Goal: Check status

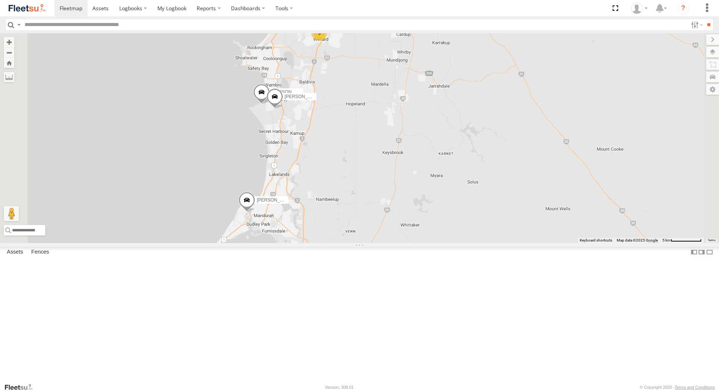
drag, startPoint x: 412, startPoint y: 254, endPoint x: 429, endPoint y: 237, distance: 23.7
click at [429, 237] on div "[PERSON_NAME] - 1IFQ597 - 0448 957 648 [PERSON_NAME] - 1IAU453 - 0408 092 213 […" at bounding box center [359, 137] width 719 height 209
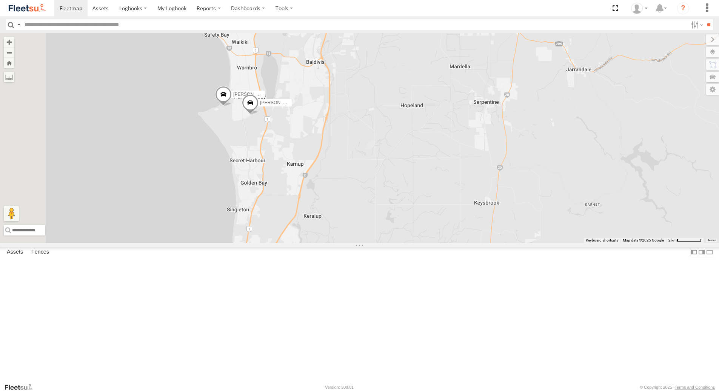
drag, startPoint x: 417, startPoint y: 155, endPoint x: 448, endPoint y: 193, distance: 49.1
click at [448, 193] on div "[PERSON_NAME] - 1IFQ597 - 0448 957 648 [PERSON_NAME] - 1IAU453 - 0408 092 213 […" at bounding box center [359, 137] width 719 height 209
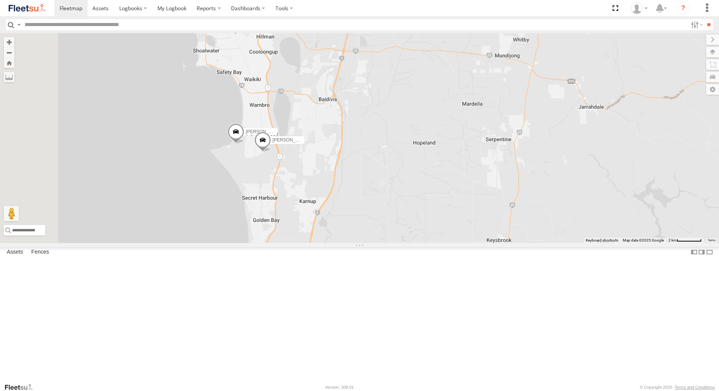
drag, startPoint x: 495, startPoint y: 139, endPoint x: 507, endPoint y: 176, distance: 38.7
click at [507, 176] on div "[PERSON_NAME] - 1IFQ597 - 0448 957 648 [PERSON_NAME] - 1IAU453 - 0408 092 213 […" at bounding box center [359, 137] width 719 height 209
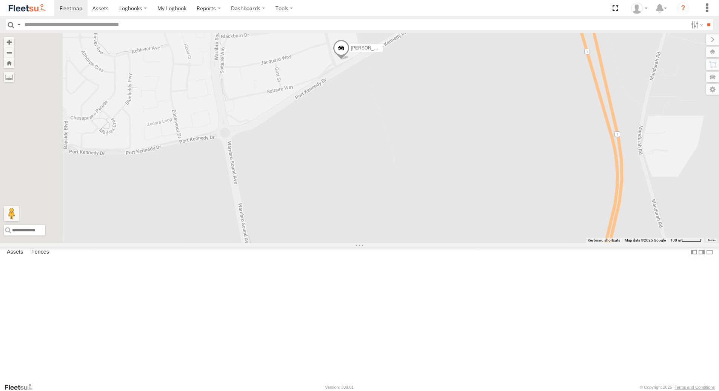
drag, startPoint x: 336, startPoint y: 92, endPoint x: 398, endPoint y: 101, distance: 62.8
click at [398, 101] on div "[PERSON_NAME] - 1IFQ597 - 0448 957 648 [PERSON_NAME] - 1IAU453 - 0408 092 213 […" at bounding box center [359, 137] width 719 height 209
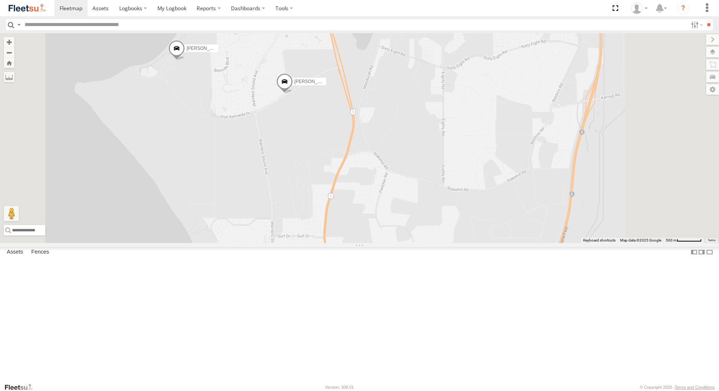
click at [185, 60] on span at bounding box center [176, 50] width 17 height 20
click at [389, 205] on div "[PERSON_NAME] - 1IFQ597 - 0448 957 648 [PERSON_NAME] - 1IAU453 - 0408 092 213 […" at bounding box center [359, 137] width 719 height 209
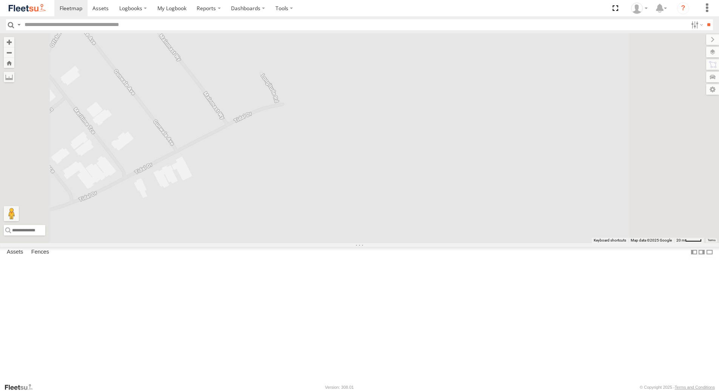
drag, startPoint x: 323, startPoint y: 111, endPoint x: 318, endPoint y: 160, distance: 50.1
click at [318, 160] on div "[PERSON_NAME] - 1IFQ597 - 0448 957 648 [PERSON_NAME] - 1IAU453 - 0408 092 213 […" at bounding box center [359, 137] width 719 height 209
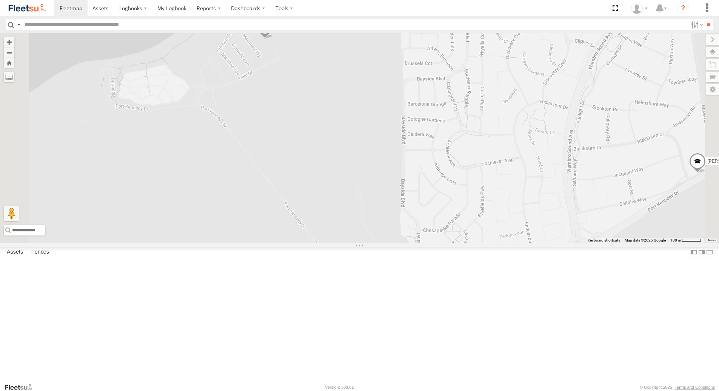
scroll to position [36, 0]
click at [0, 0] on div "[PERSON_NAME] [PERSON_NAME] - 1IBW816 - 0435 085 996" at bounding box center [0, 0] width 0 height 0
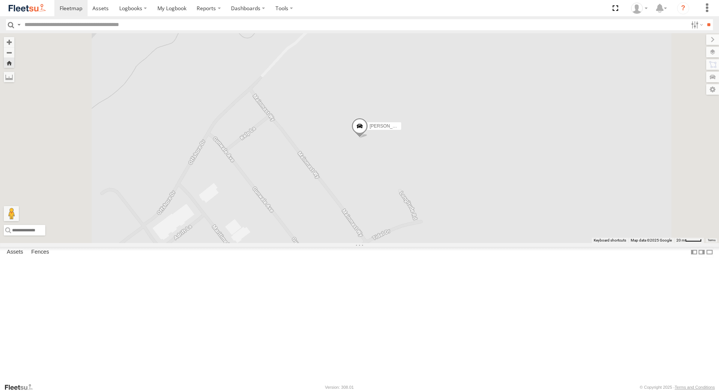
click at [0, 0] on span at bounding box center [0, 0] width 0 height 0
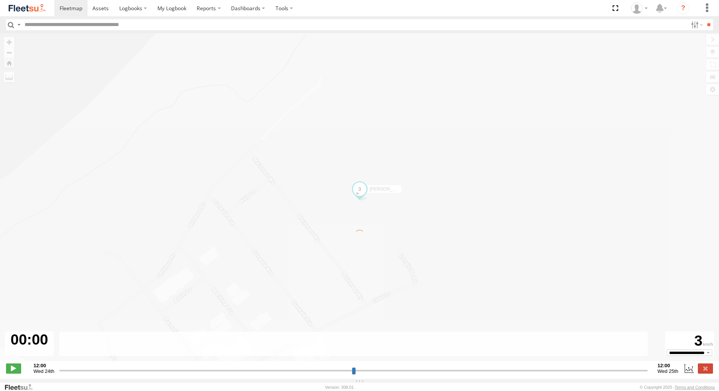
type input "**********"
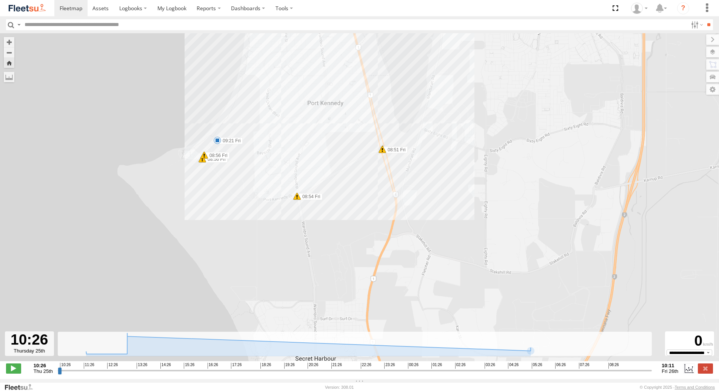
click at [383, 153] on span at bounding box center [382, 150] width 8 height 8
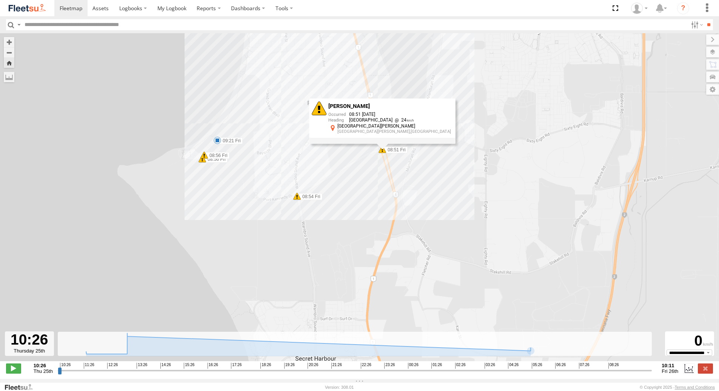
click at [298, 203] on div "[PERSON_NAME] [PERSON_NAME] - 1IBW816 - 0435 085 996 11:41 Thu 13:35 Thu 13:44 …" at bounding box center [359, 201] width 719 height 336
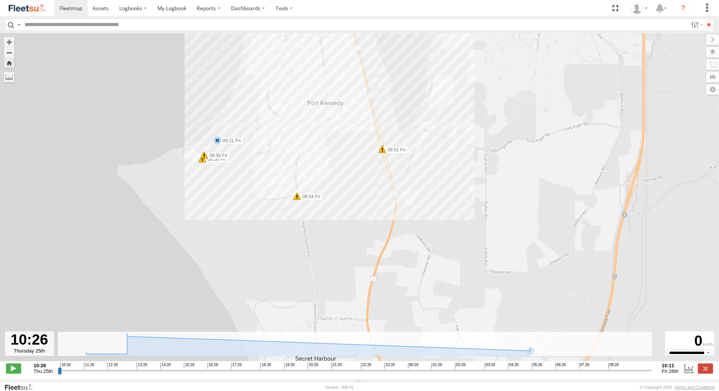
click at [296, 200] on span at bounding box center [297, 196] width 8 height 8
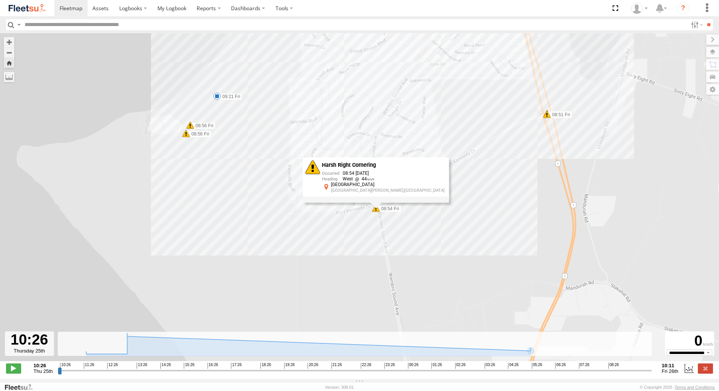
click at [186, 137] on span at bounding box center [186, 134] width 8 height 8
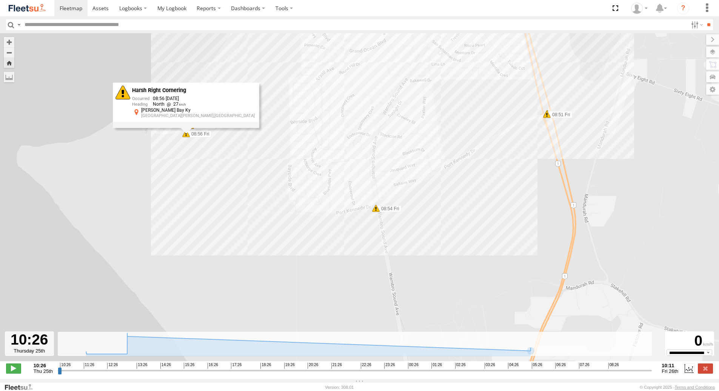
click at [239, 135] on div "[PERSON_NAME] [PERSON_NAME] - 1IBW816 - 0435 085 996 11:41 Thu 13:35 Thu 13:44 …" at bounding box center [359, 201] width 719 height 336
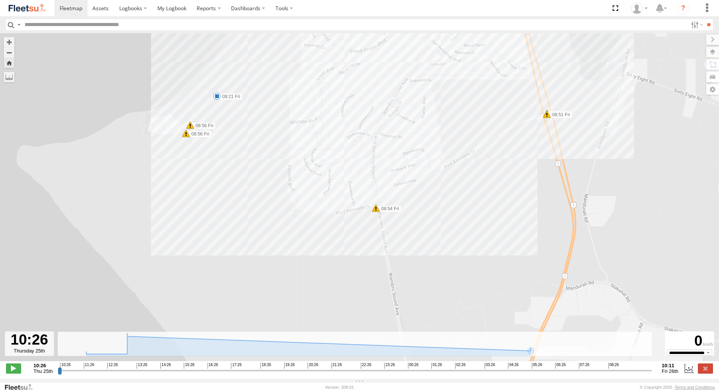
click at [192, 127] on span at bounding box center [190, 125] width 8 height 8
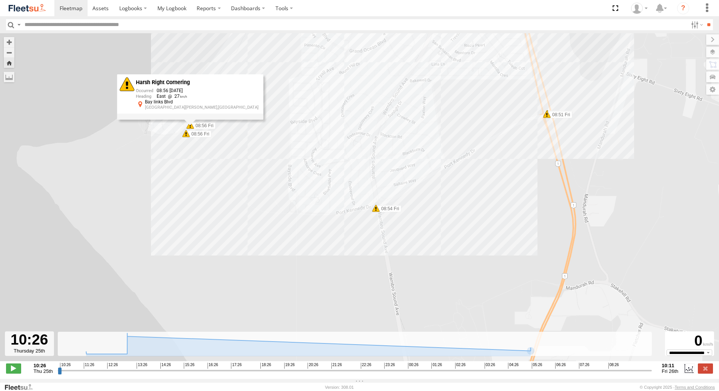
click at [246, 149] on div "[PERSON_NAME] [PERSON_NAME] - 1IBW816 - 0435 085 996 11:41 Thu 13:35 Thu 13:44 …" at bounding box center [359, 201] width 719 height 336
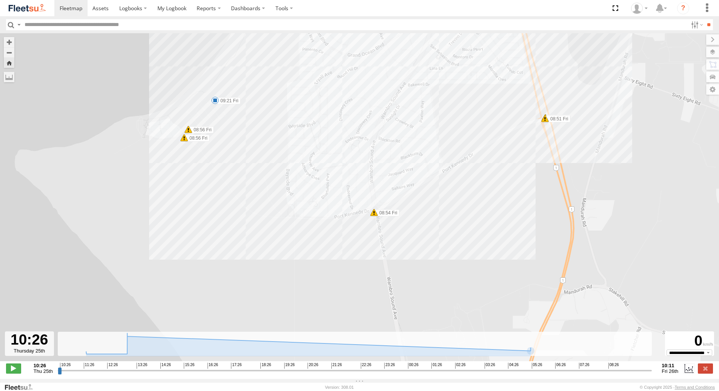
click at [189, 132] on span at bounding box center [188, 130] width 8 height 8
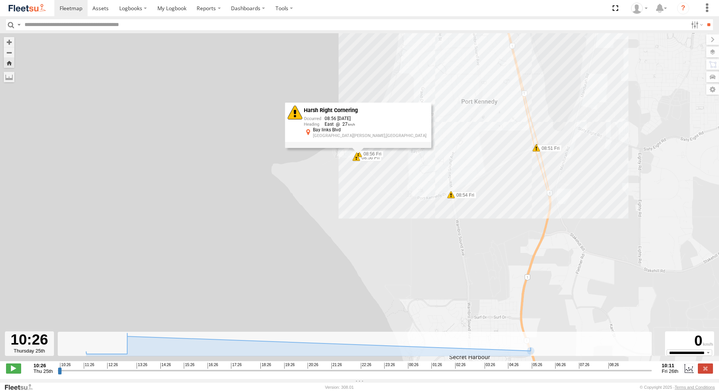
click at [533, 183] on div "[PERSON_NAME] [PERSON_NAME] - 1IBW816 - 0435 085 996 11:41 Thu 13:35 Thu 13:44 …" at bounding box center [359, 201] width 719 height 336
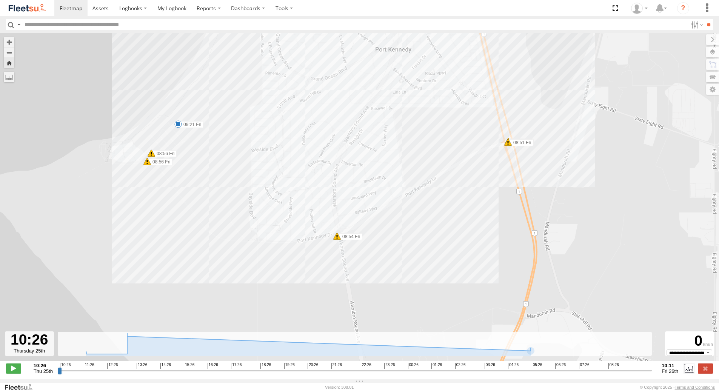
click at [508, 144] on span at bounding box center [508, 142] width 8 height 8
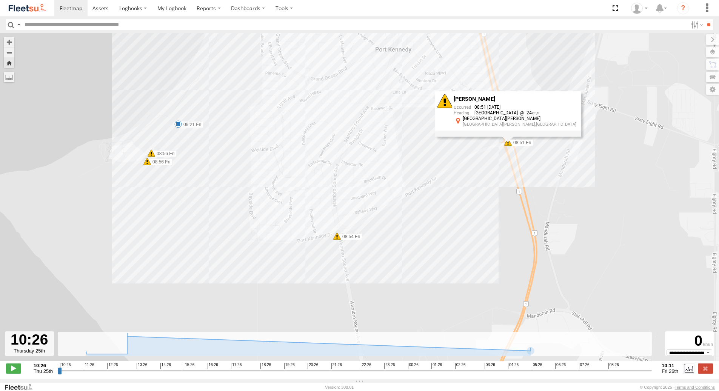
click at [495, 176] on div "[PERSON_NAME] [PERSON_NAME] - 1IBW816 - 0435 085 996 11:41 Thu 13:35 Thu 13:44 …" at bounding box center [359, 201] width 719 height 336
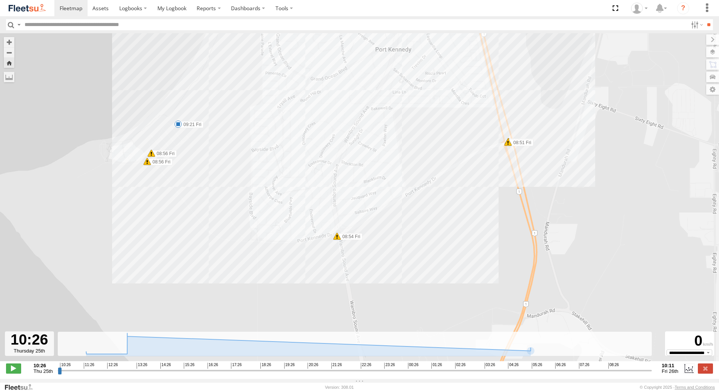
click at [508, 146] on span at bounding box center [508, 142] width 8 height 8
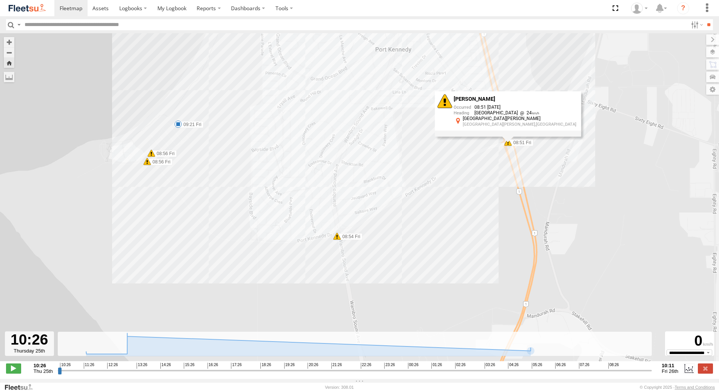
click at [338, 242] on div "[PERSON_NAME] [PERSON_NAME] - 1IBW816 - 0435 085 996 11:41 Thu 13:35 Thu 13:44 …" at bounding box center [359, 201] width 719 height 336
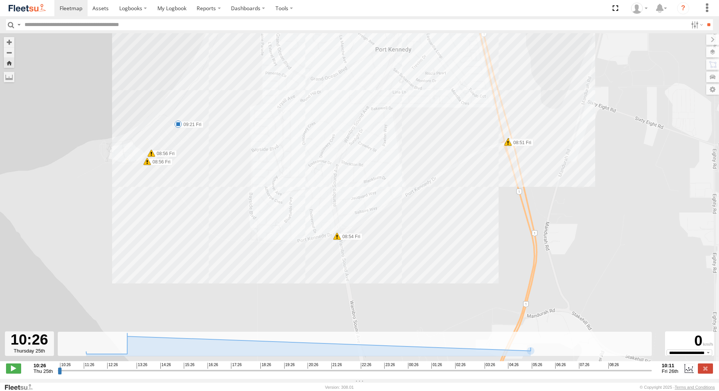
click at [338, 239] on span at bounding box center [337, 236] width 8 height 8
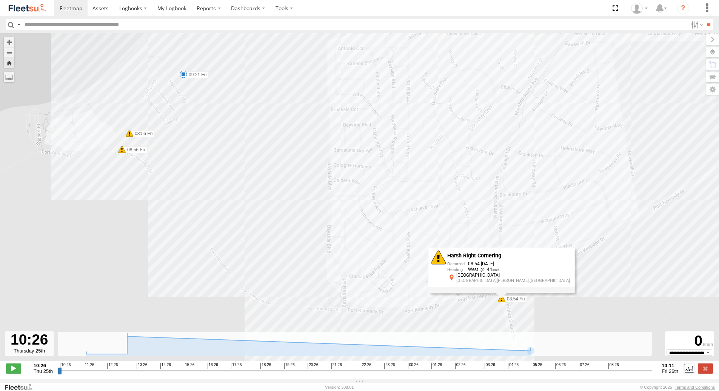
click at [121, 151] on span at bounding box center [122, 150] width 8 height 8
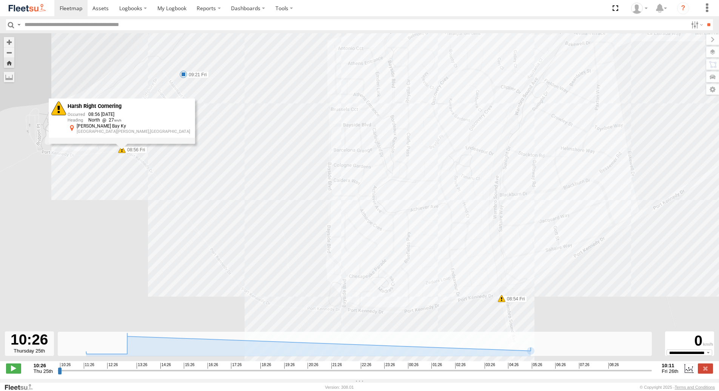
click at [227, 162] on div "[PERSON_NAME] [PERSON_NAME] - 1IBW816 - 0435 085 996 11:41 Thu 13:35 Thu 13:44 …" at bounding box center [359, 201] width 719 height 336
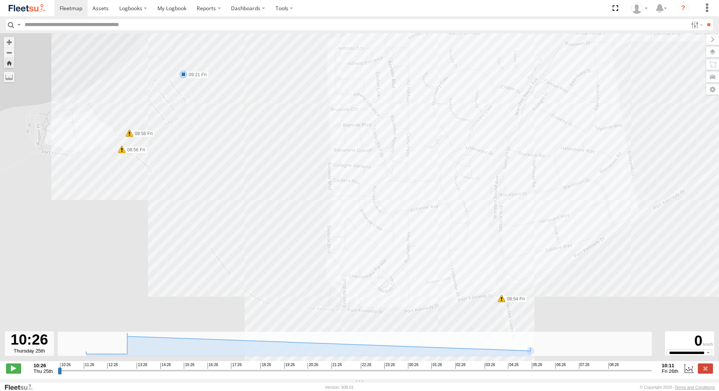
click at [129, 137] on span at bounding box center [130, 133] width 8 height 8
click at [221, 203] on div "[PERSON_NAME] [PERSON_NAME] - 1IBW816 - 0435 085 996 11:41 Thu 13:35 Thu 13:44 …" at bounding box center [359, 201] width 719 height 336
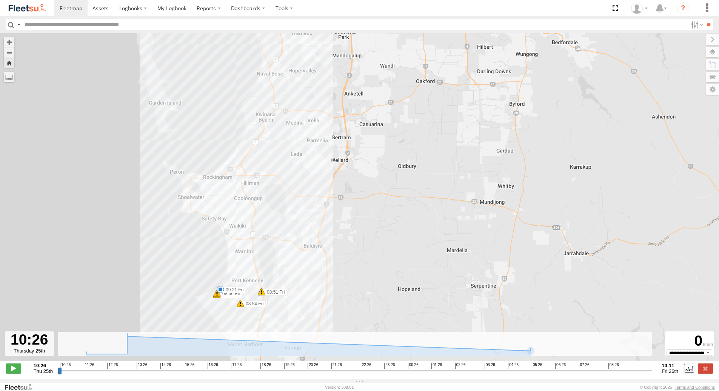
drag, startPoint x: 293, startPoint y: 123, endPoint x: 293, endPoint y: 217, distance: 93.9
click at [293, 217] on div "[PERSON_NAME] [PERSON_NAME] - 1IBW816 - 0435 085 996 11:41 Thu 13:35 Thu 13:44 …" at bounding box center [359, 201] width 719 height 336
